Goal: Task Accomplishment & Management: Complete application form

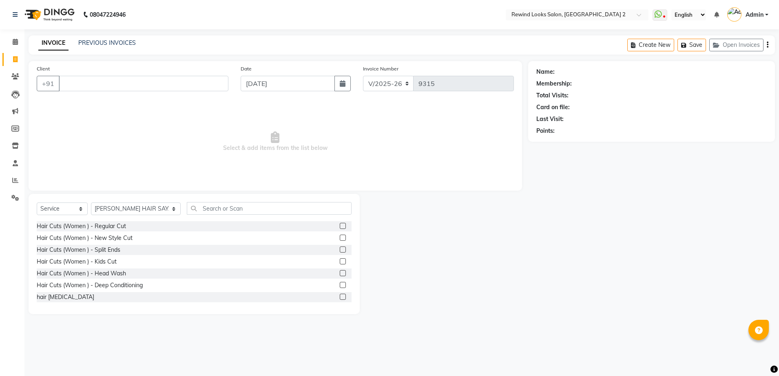
select select "4640"
select select "service"
select select "27076"
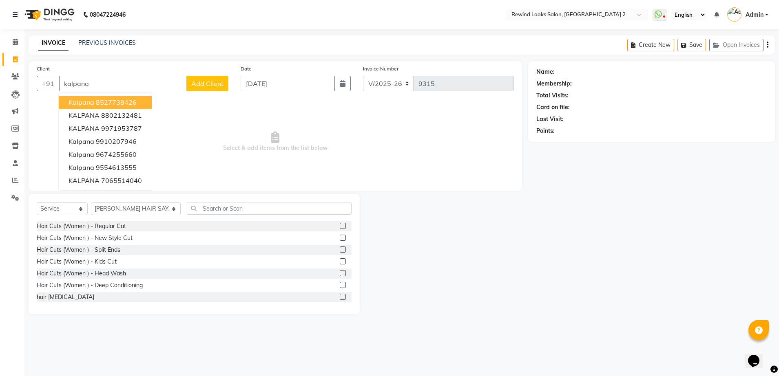
click at [107, 98] on ngb-highlight "8527738426" at bounding box center [116, 102] width 41 height 8
type input "8527738426"
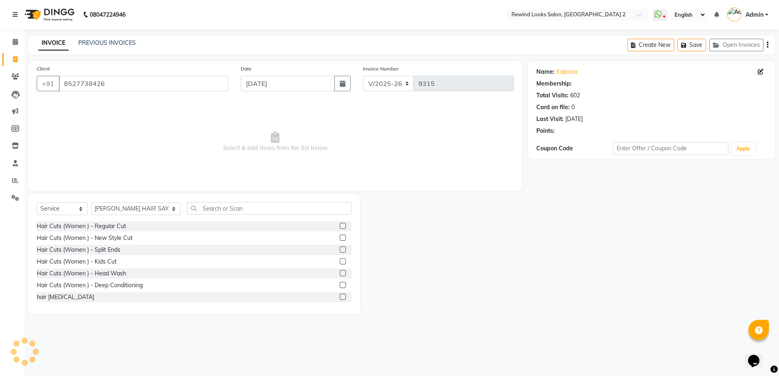
select select "1: Object"
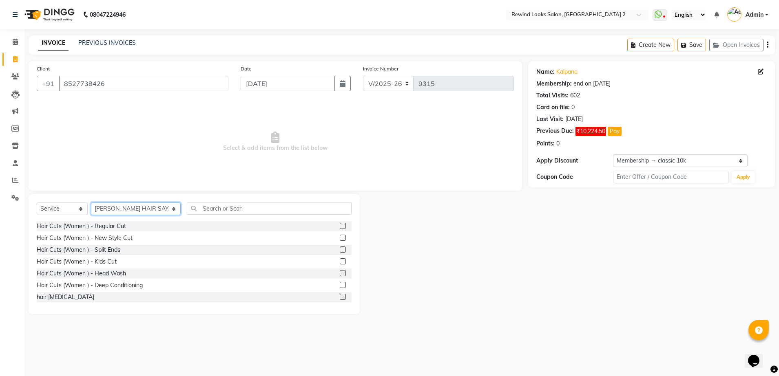
click at [121, 208] on select "Select Stylist aayat ADMIN Alfad hair Casa [PERSON_NAME] ([DEMOGRAPHIC_DATA] HA…" at bounding box center [136, 209] width 90 height 13
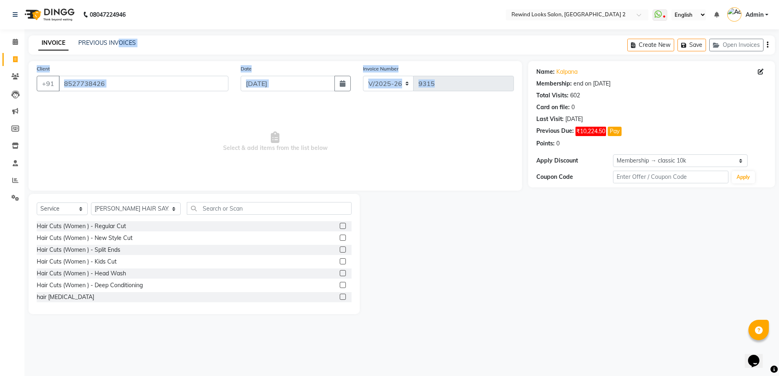
drag, startPoint x: 30, startPoint y: 130, endPoint x: 119, endPoint y: 54, distance: 116.8
click at [119, 54] on main "INVOICE PREVIOUS INVOICES Create New Save Open Invoices Client [PHONE_NUMBER] D…" at bounding box center [401, 180] width 754 height 291
click at [117, 52] on div "INVOICE PREVIOUS INVOICES Create New Save Open Invoices" at bounding box center [402, 44] width 746 height 19
click at [109, 47] on div "INVOICE PREVIOUS INVOICES" at bounding box center [87, 43] width 117 height 9
click at [112, 41] on link "PREVIOUS INVOICES" at bounding box center [106, 42] width 57 height 7
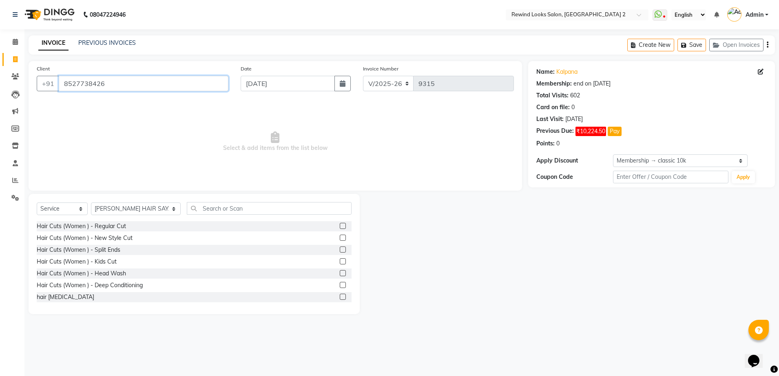
click at [173, 87] on input "8527738426" at bounding box center [144, 83] width 170 height 15
click at [106, 40] on link "PREVIOUS INVOICES" at bounding box center [106, 42] width 57 height 7
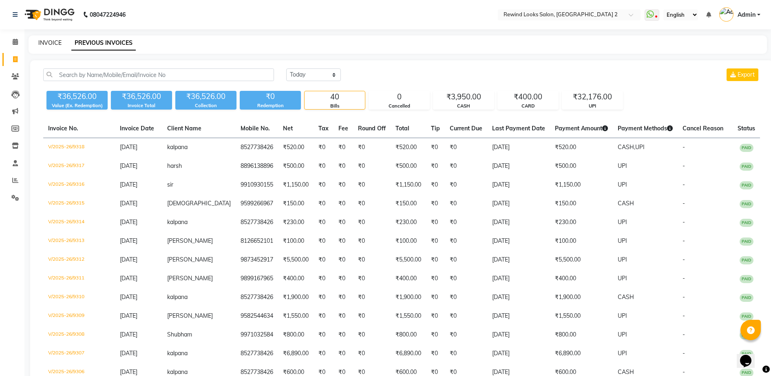
click at [45, 44] on link "INVOICE" at bounding box center [49, 42] width 23 height 7
select select "service"
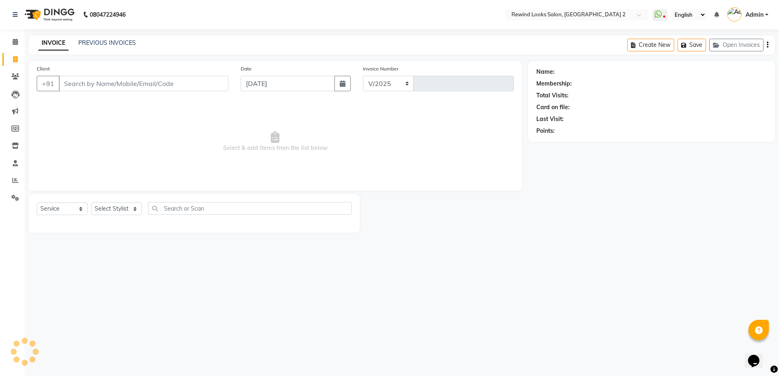
select select "4640"
type input "9319"
type input "8527738426"
select select "27076"
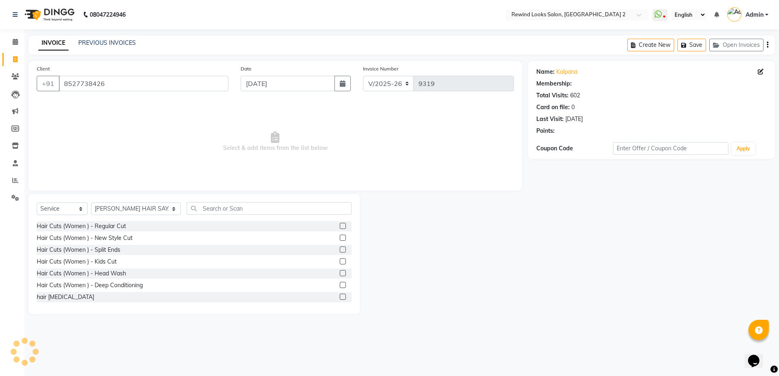
select select "1: Object"
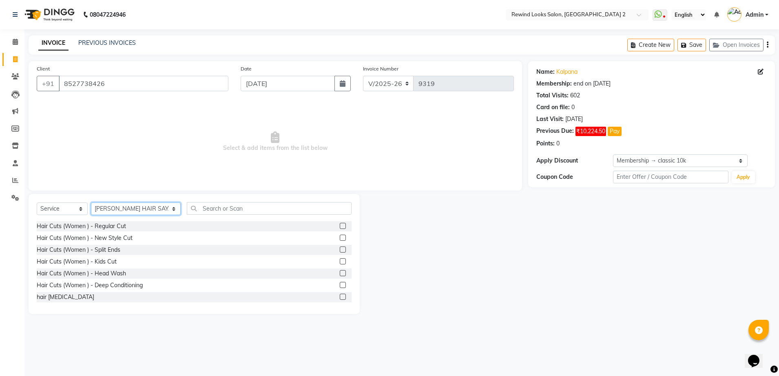
click at [138, 213] on select "Select Stylist aayat ADMIN Alfad hair Casa [PERSON_NAME] ([DEMOGRAPHIC_DATA] HA…" at bounding box center [136, 209] width 90 height 13
select select "87740"
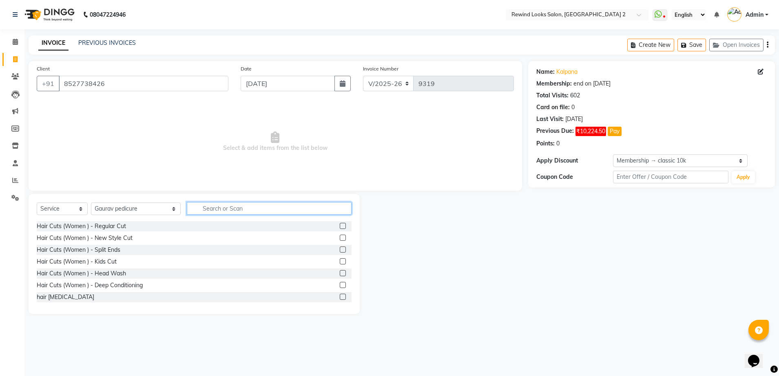
click at [217, 211] on input "text" at bounding box center [269, 208] width 165 height 13
type input "r"
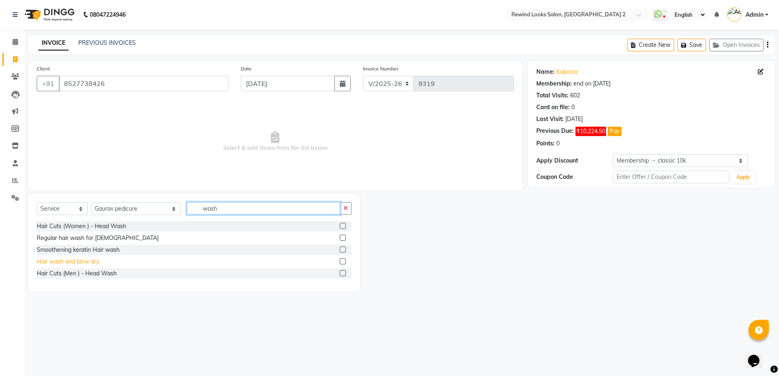
type input "wash"
click at [81, 260] on div "Hair wash and blow dry." at bounding box center [68, 262] width 63 height 9
checkbox input "false"
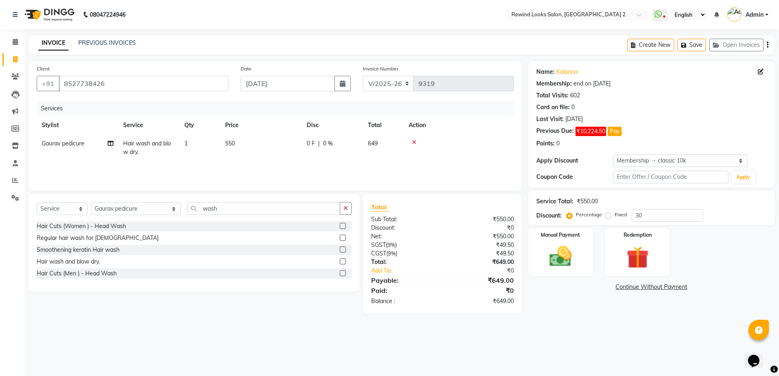
click at [231, 141] on span "550" at bounding box center [230, 143] width 10 height 7
select select "87740"
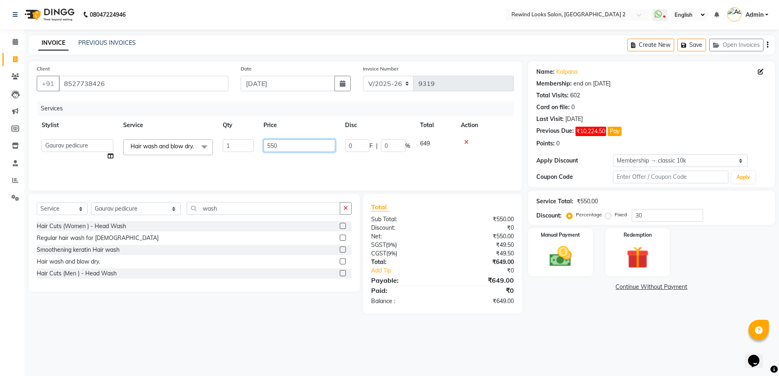
click at [274, 145] on input "550" at bounding box center [299, 145] width 72 height 13
type input "500"
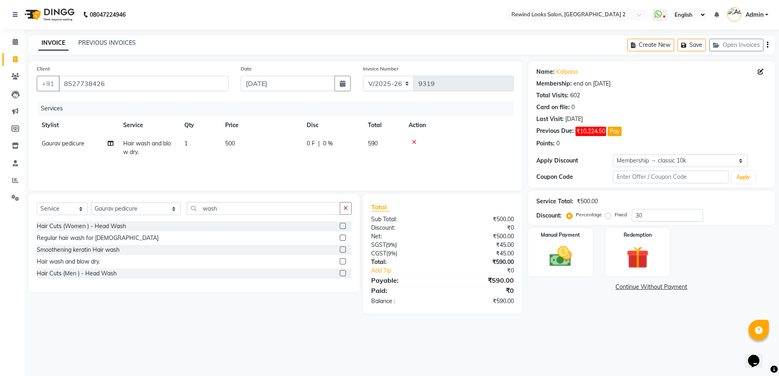
click at [768, 45] on icon "button" at bounding box center [767, 45] width 2 height 0
select select "27076"
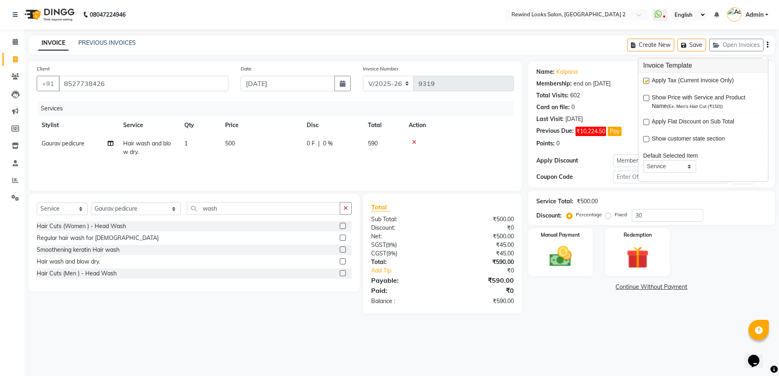
click at [645, 80] on label at bounding box center [646, 81] width 6 height 6
click at [645, 80] on input "checkbox" at bounding box center [645, 81] width 5 height 5
checkbox input "false"
click at [553, 256] on img at bounding box center [560, 256] width 38 height 27
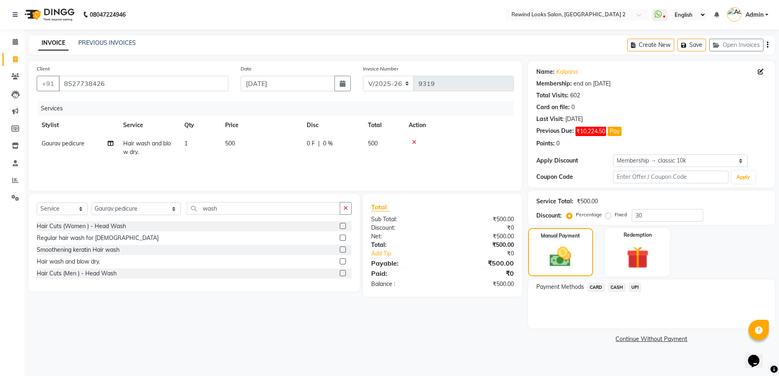
click at [634, 287] on span "UPI" at bounding box center [635, 287] width 13 height 9
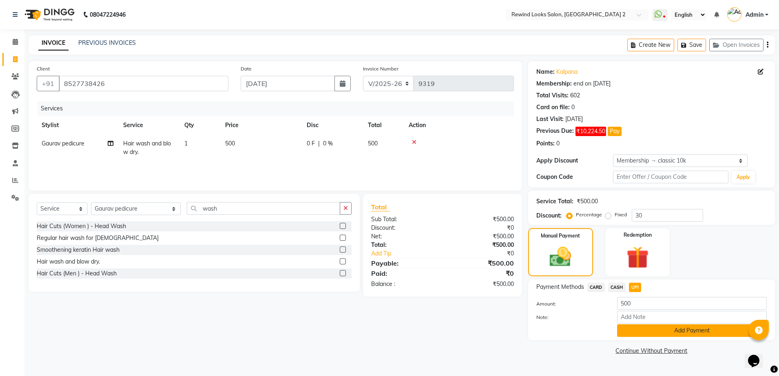
click at [643, 332] on button "Add Payment" at bounding box center [692, 330] width 150 height 13
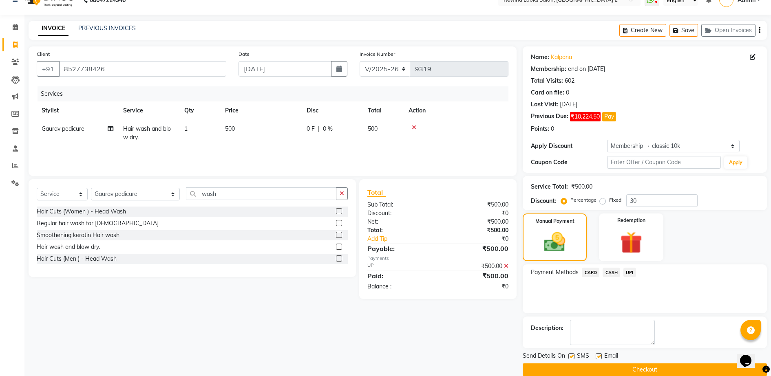
scroll to position [27, 0]
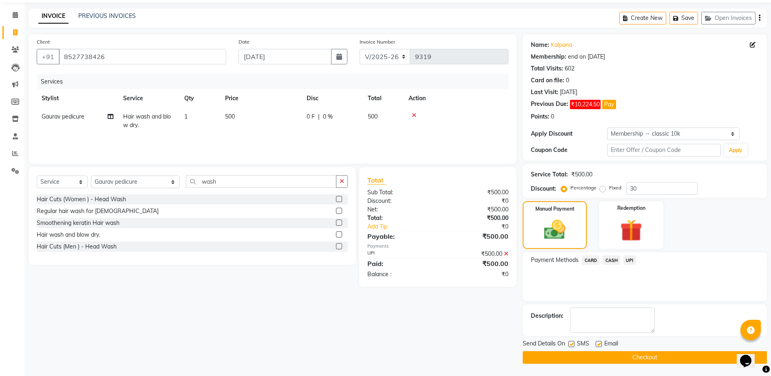
click at [675, 360] on button "Checkout" at bounding box center [645, 357] width 244 height 13
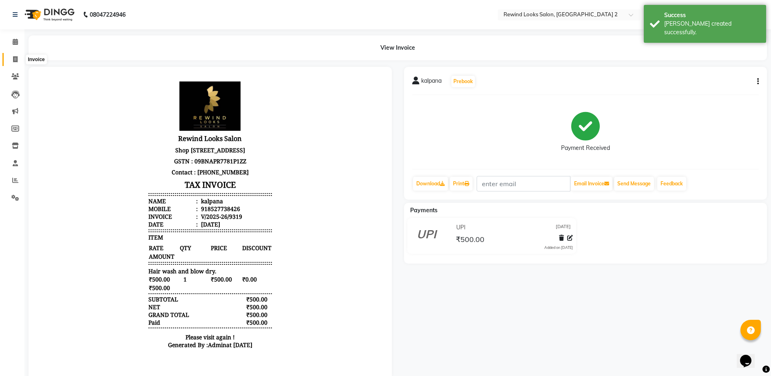
click at [10, 57] on span at bounding box center [15, 59] width 14 height 9
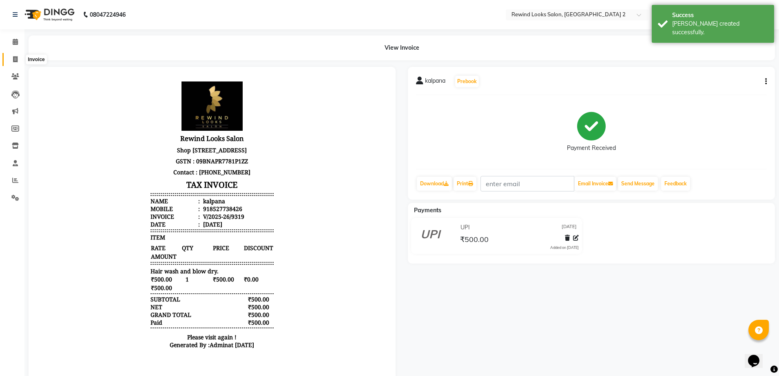
select select "4640"
select select "service"
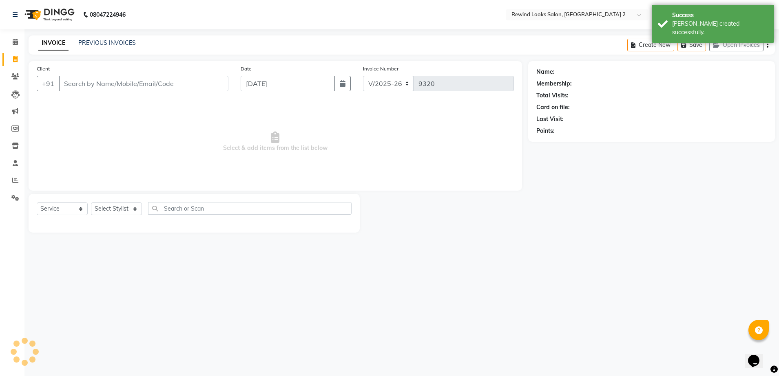
select select "27076"
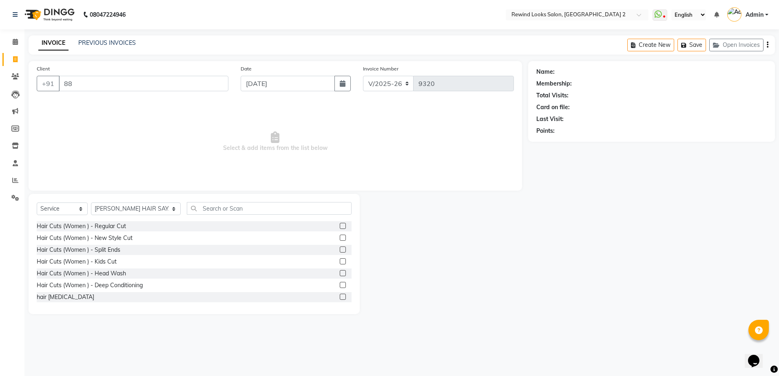
type input "8"
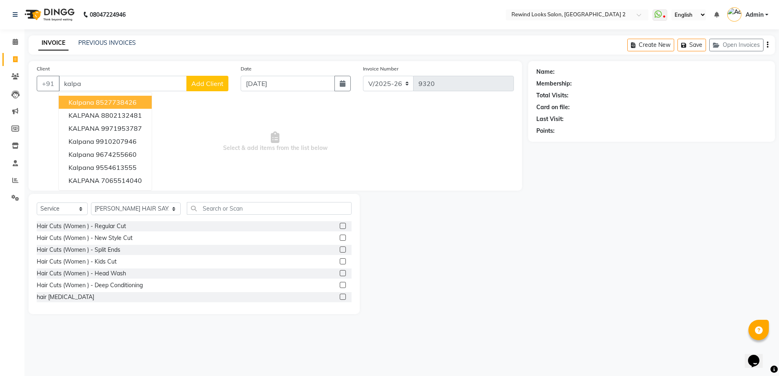
click at [77, 104] on span "kalpana" at bounding box center [81, 102] width 26 height 8
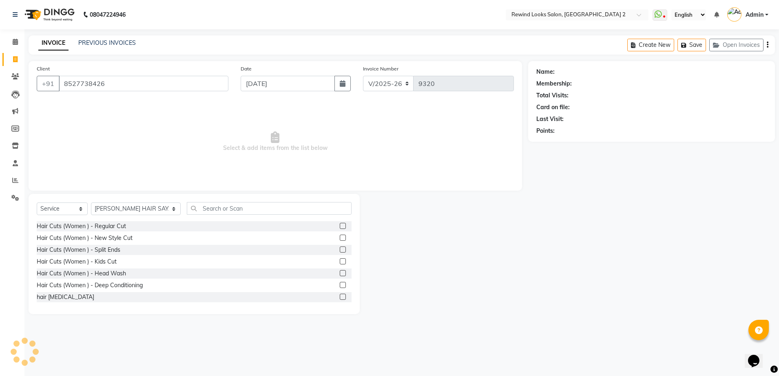
type input "8527738426"
select select "1: Object"
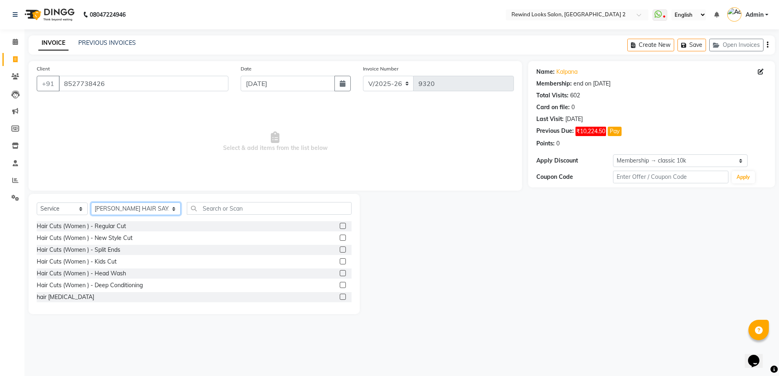
click at [119, 205] on select "Select Stylist aayat ADMIN Alfad hair Casa [PERSON_NAME] ([DEMOGRAPHIC_DATA] HA…" at bounding box center [136, 209] width 90 height 13
select select "74475"
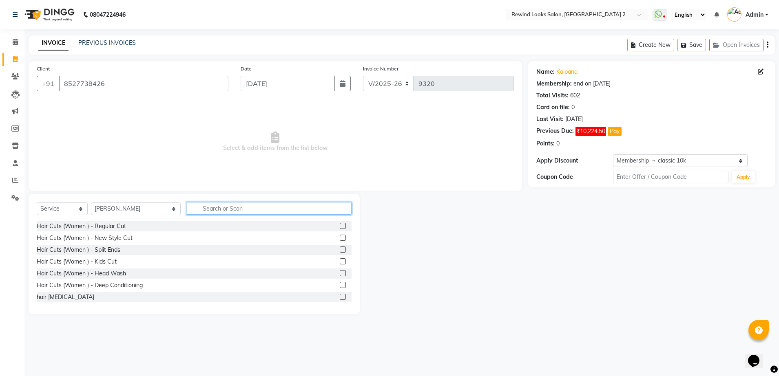
click at [222, 211] on input "text" at bounding box center [269, 208] width 165 height 13
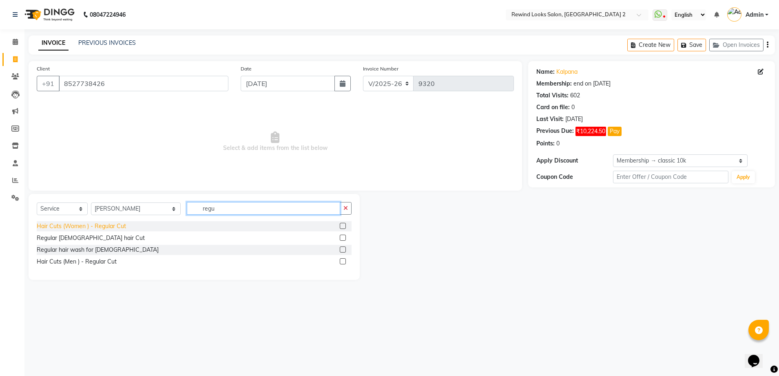
type input "regu"
click at [96, 226] on div "Hair Cuts (Women ) - Regular Cut" at bounding box center [81, 226] width 89 height 9
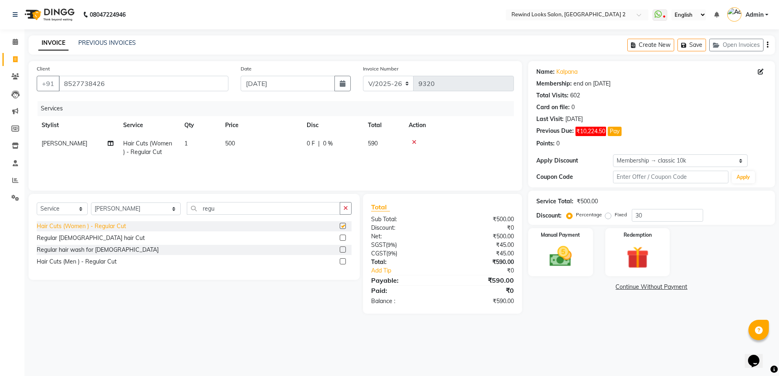
checkbox input "false"
click at [766, 45] on button "button" at bounding box center [767, 44] width 2 height 19
select select "27076"
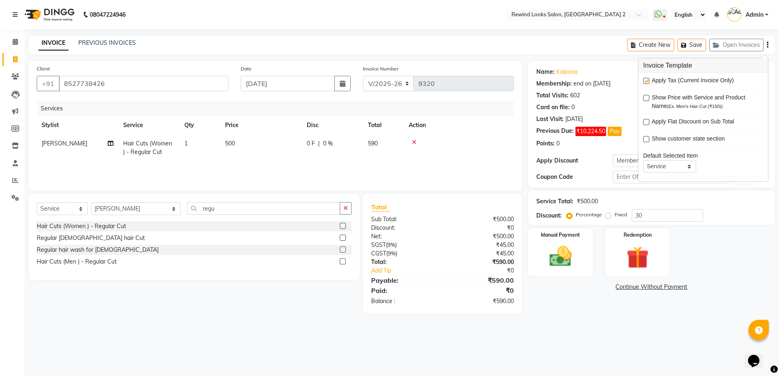
click at [644, 83] on label at bounding box center [646, 81] width 6 height 6
click at [644, 83] on input "checkbox" at bounding box center [645, 81] width 5 height 5
checkbox input "false"
click at [412, 141] on icon at bounding box center [414, 142] width 4 height 6
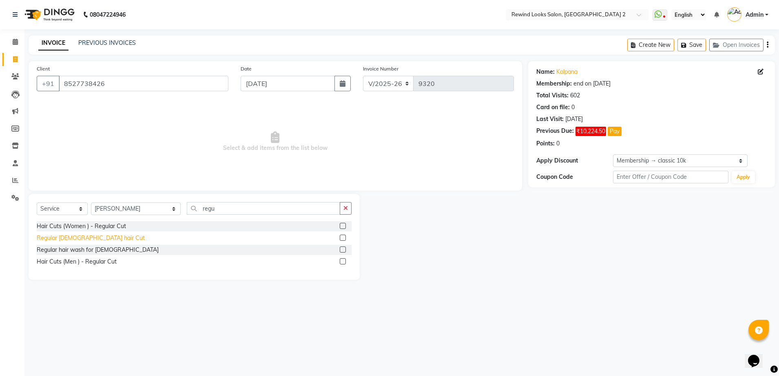
click at [44, 239] on div "Regular [DEMOGRAPHIC_DATA] hair Cut" at bounding box center [91, 238] width 108 height 9
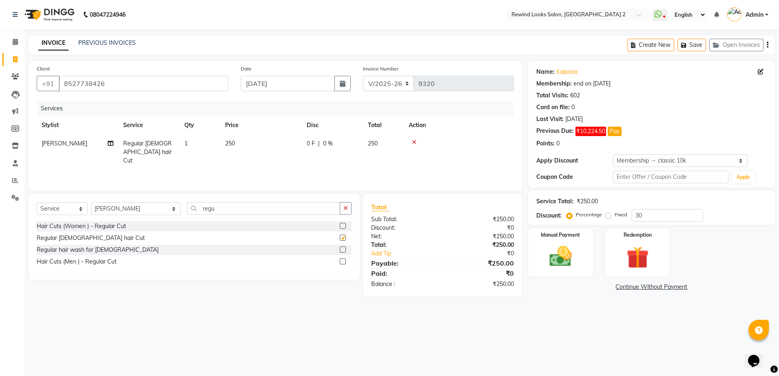
checkbox input "false"
click at [556, 264] on img at bounding box center [560, 256] width 38 height 27
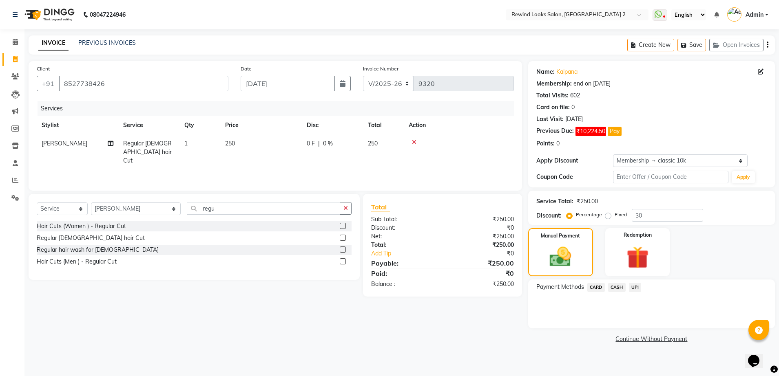
click at [633, 291] on span "UPI" at bounding box center [635, 287] width 13 height 9
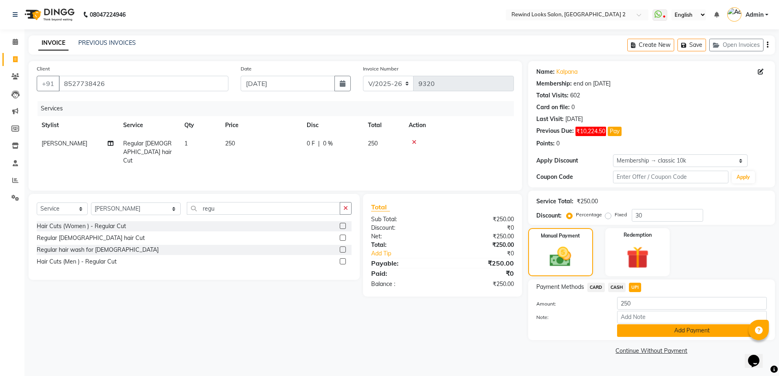
click at [622, 331] on button "Add Payment" at bounding box center [692, 330] width 150 height 13
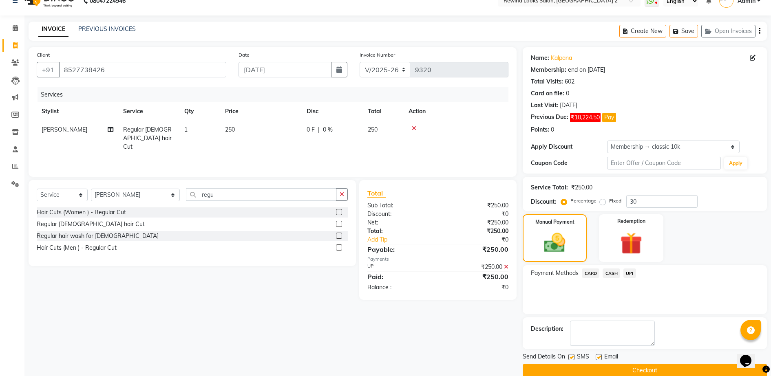
scroll to position [27, 0]
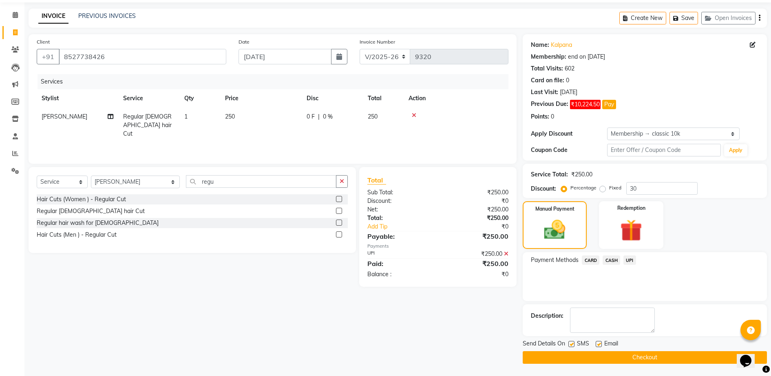
click at [703, 360] on button "Checkout" at bounding box center [645, 357] width 244 height 13
